Goal: Find specific page/section: Find specific page/section

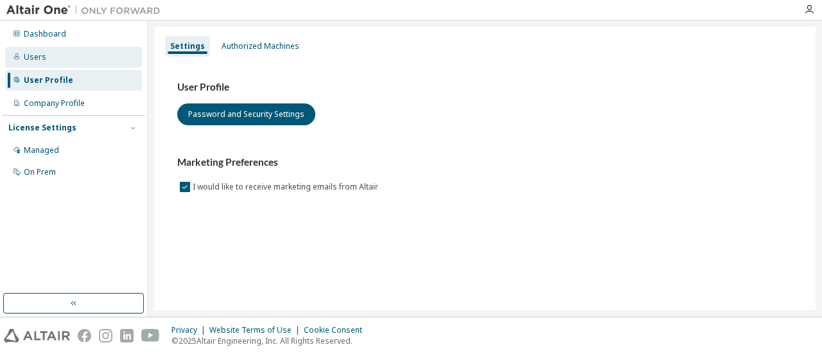
click at [40, 57] on div "Users" at bounding box center [35, 57] width 22 height 10
